Goal: Obtain resource: Download file/media

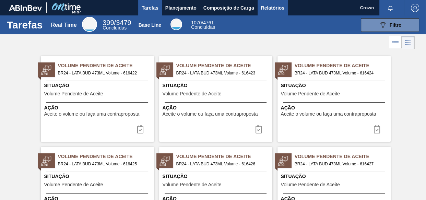
click at [281, 9] on span "Relatórios" at bounding box center [272, 8] width 23 height 8
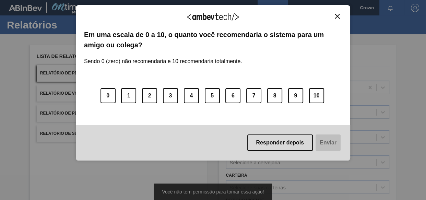
click at [335, 14] on img "Close" at bounding box center [337, 16] width 5 height 5
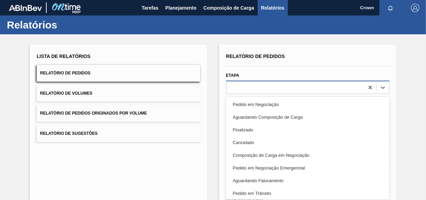
click at [272, 88] on div at bounding box center [295, 87] width 138 height 10
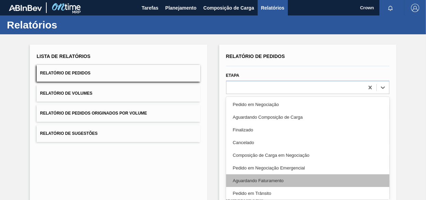
click at [261, 178] on div "Aguardando Faturamento" at bounding box center [308, 180] width 164 height 13
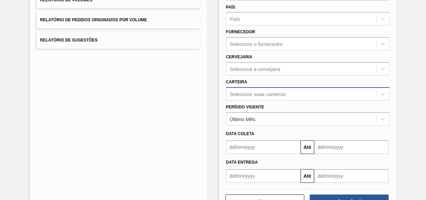
click at [264, 93] on div "Relatório de Pedidos Etapa option Aguardando Faturamento, selected. Select is f…" at bounding box center [308, 70] width 164 height 225
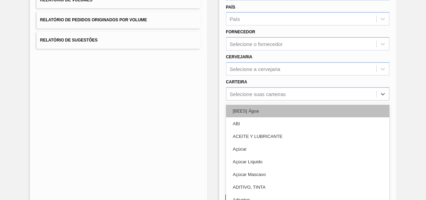
scroll to position [102, 0]
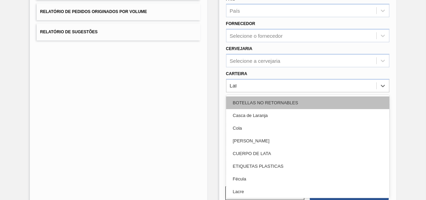
type input "Lata"
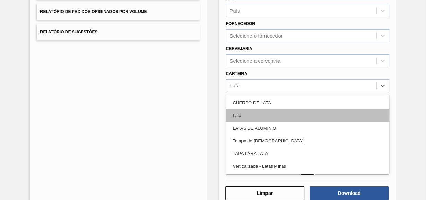
click at [239, 116] on div "Lata" at bounding box center [308, 115] width 164 height 13
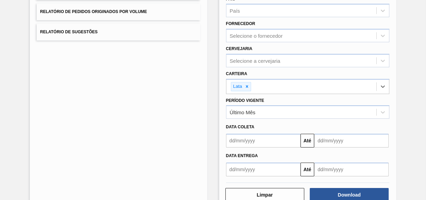
scroll to position [119, 0]
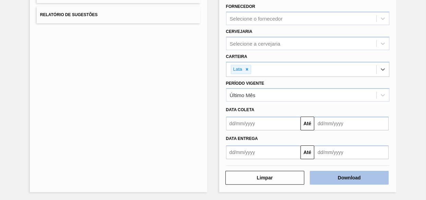
click at [330, 175] on button "Download" at bounding box center [349, 178] width 79 height 14
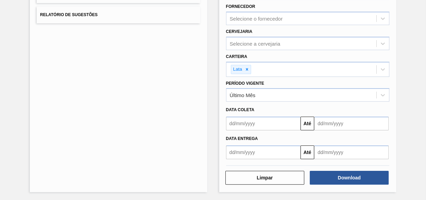
drag, startPoint x: 420, startPoint y: 0, endPoint x: 101, endPoint y: 64, distance: 325.1
click at [98, 64] on div "Lista de Relatórios Relatório de Pedidos Relatório de Volumes Relatório de Pedi…" at bounding box center [118, 59] width 177 height 266
